Goal: Task Accomplishment & Management: Manage account settings

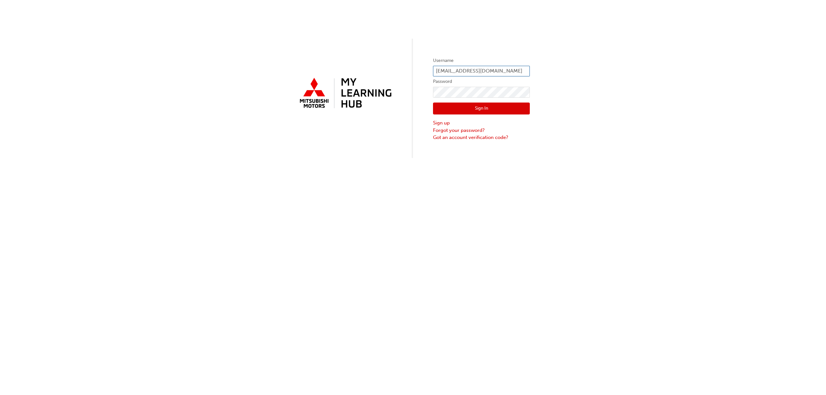
click at [479, 70] on input "[EMAIL_ADDRESS][DOMAIN_NAME]" at bounding box center [481, 71] width 97 height 11
type input "0005000704"
click at [492, 107] on button "Sign In" at bounding box center [481, 109] width 97 height 12
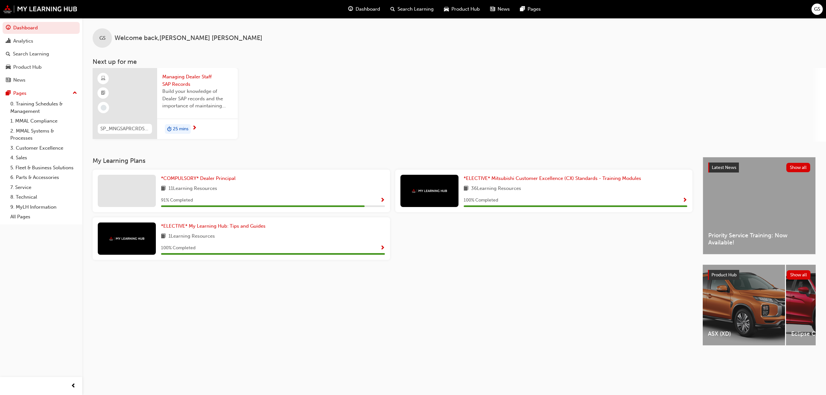
click at [814, 15] on div "Dashboard Search Learning Product Hub News Pages GS" at bounding box center [413, 9] width 826 height 18
click at [815, 11] on span "GS" at bounding box center [817, 8] width 6 height 7
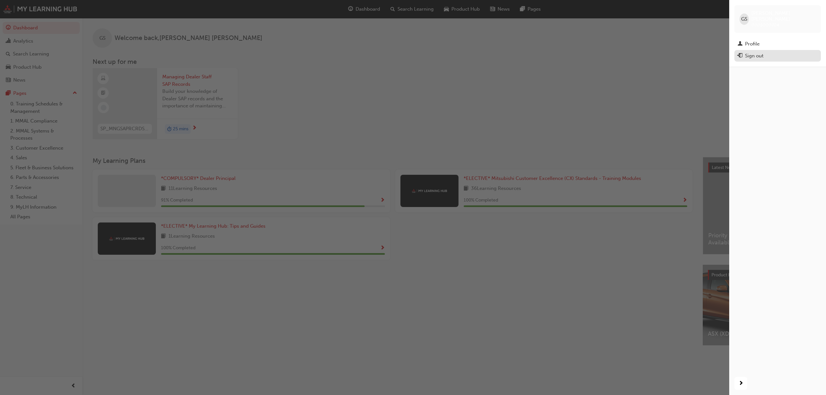
click at [756, 52] on div "Sign out" at bounding box center [754, 55] width 18 height 7
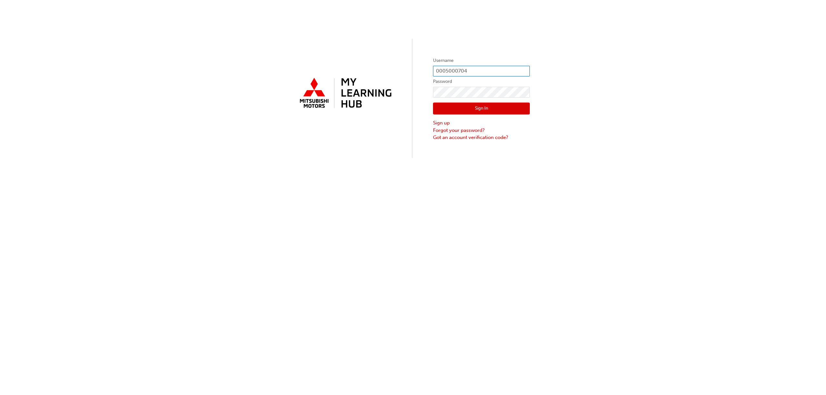
click at [454, 68] on input "0005000704" at bounding box center [481, 71] width 97 height 11
type input "aboorman@alto.com.au"
click at [501, 110] on button "Sign In" at bounding box center [481, 109] width 97 height 12
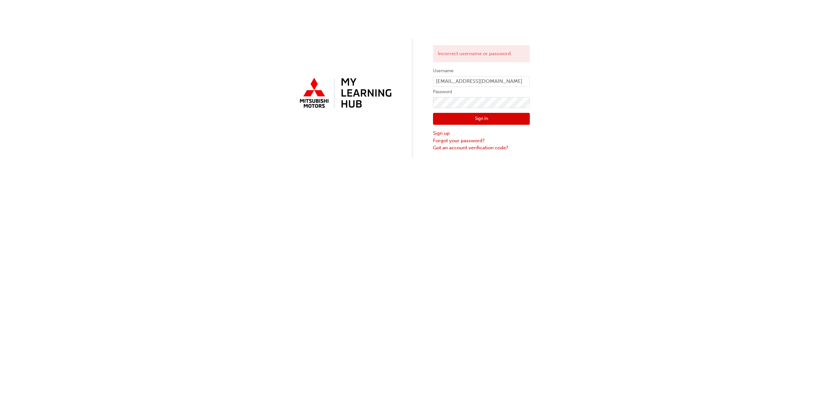
click at [480, 119] on button "Sign In" at bounding box center [481, 119] width 97 height 12
click at [499, 82] on input "aboorman@alto.com.au" at bounding box center [481, 81] width 97 height 11
type input "awwod@alto.com.au"
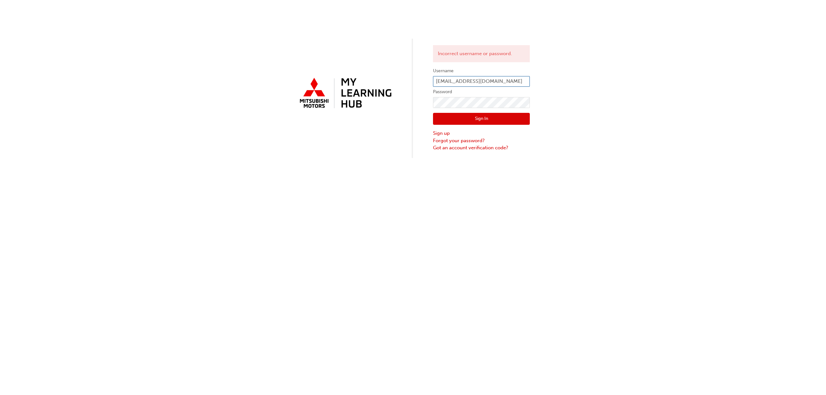
click button "Sign In" at bounding box center [481, 119] width 97 height 12
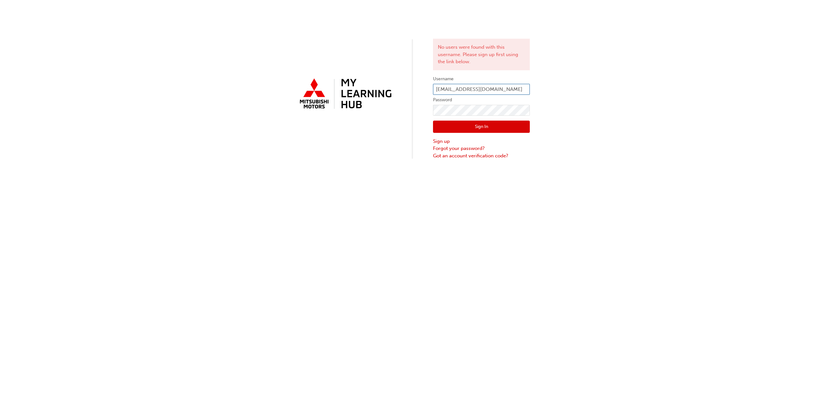
click at [448, 90] on input "awwod@alto.com.au" at bounding box center [481, 89] width 97 height 11
type input "awood@alto.com.au"
click at [474, 376] on div "No users were found with this username. Please sign up first using the link bel…" at bounding box center [413, 197] width 826 height 395
click at [488, 121] on div "Sign In Sign up Forgot your password? Got an account verification code?" at bounding box center [481, 138] width 97 height 44
click at [487, 123] on button "Sign In" at bounding box center [481, 127] width 97 height 12
